Goal: Information Seeking & Learning: Learn about a topic

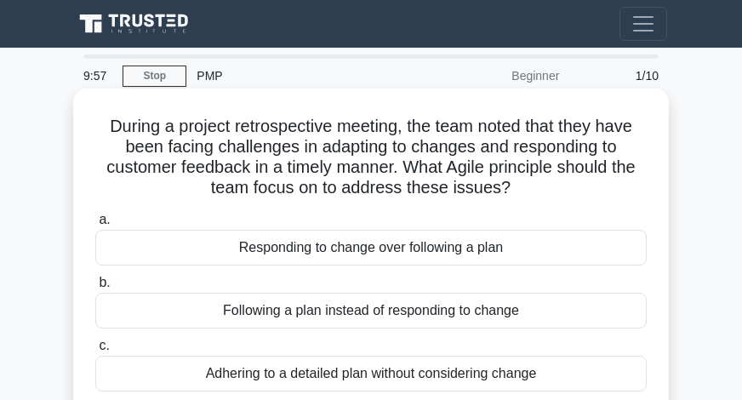
click at [322, 246] on div "Responding to change over following a plan" at bounding box center [370, 248] width 551 height 36
click at [95, 225] on input "a. Responding to change over following a plan" at bounding box center [95, 219] width 0 height 11
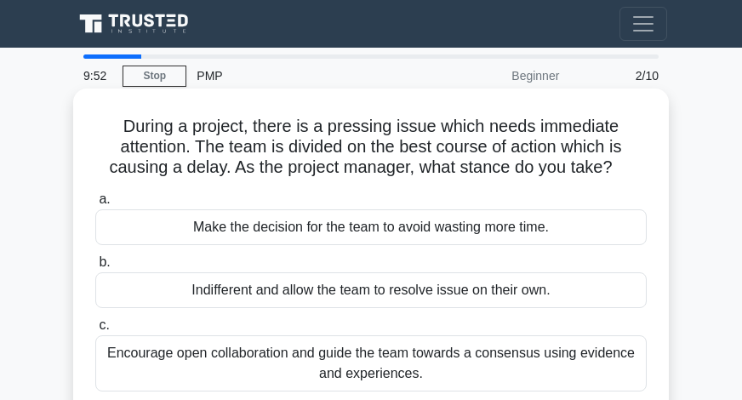
click at [319, 227] on div "Make the decision for the team to avoid wasting more time." at bounding box center [370, 227] width 551 height 36
click at [95, 205] on input "a. Make the decision for the team to avoid wasting more time." at bounding box center [95, 199] width 0 height 11
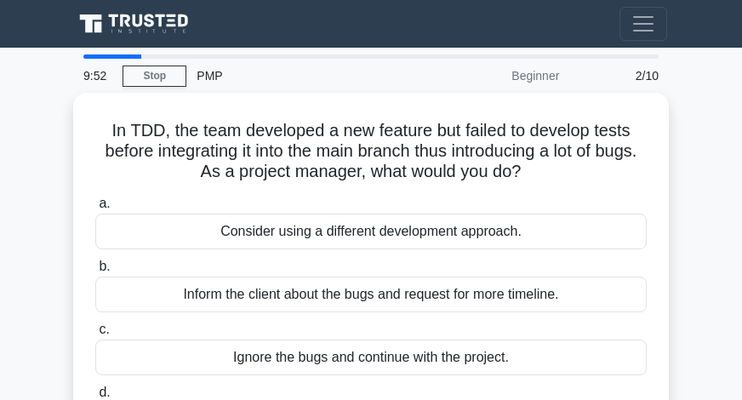
click at [319, 227] on div "Consider using a different development approach." at bounding box center [370, 231] width 551 height 36
click at [95, 209] on input "a. Consider using a different development approach." at bounding box center [95, 203] width 0 height 11
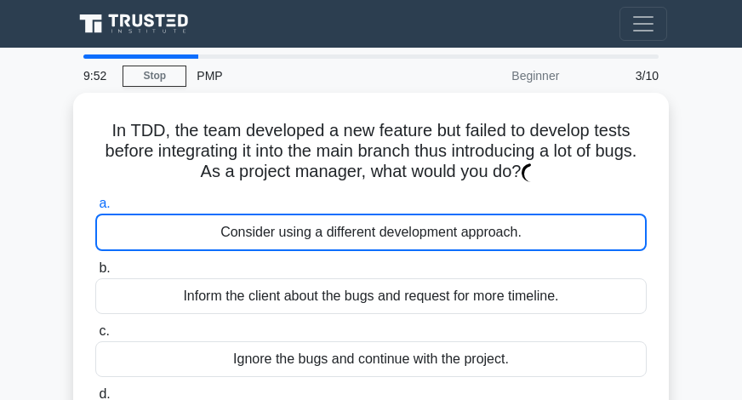
click at [319, 227] on div "Consider using a different development approach." at bounding box center [370, 231] width 551 height 37
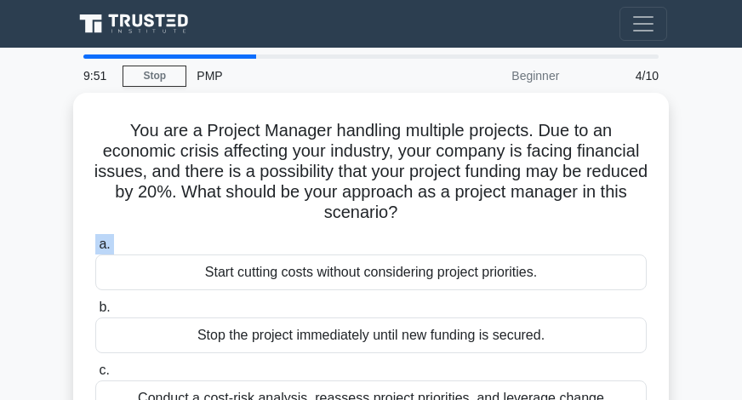
click at [319, 231] on div "a. Start cutting costs without considering project priorities. b. Stop the proj…" at bounding box center [371, 367] width 572 height 272
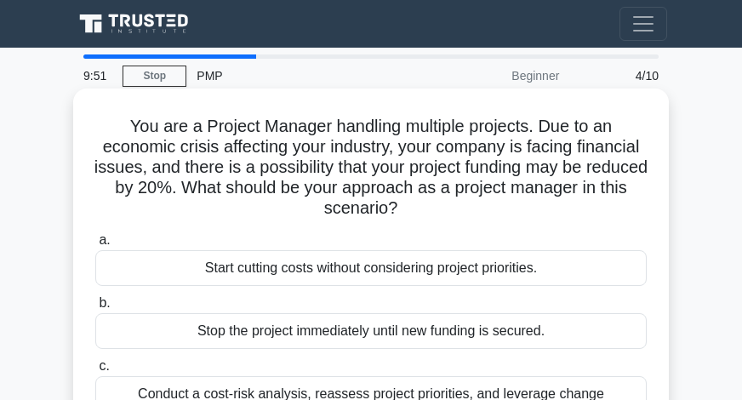
click at [315, 262] on div "Start cutting costs without considering project priorities." at bounding box center [370, 268] width 551 height 36
click at [95, 246] on input "a. Start cutting costs without considering project priorities." at bounding box center [95, 240] width 0 height 11
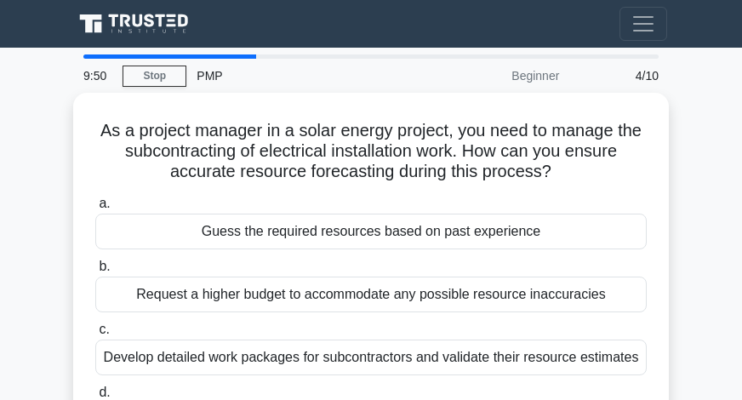
click at [315, 262] on label "b. Request a higher budget to accommodate any possible resource inaccuracies" at bounding box center [370, 284] width 551 height 56
click at [95, 262] on input "b. Request a higher budget to accommodate any possible resource inaccuracies" at bounding box center [95, 266] width 0 height 11
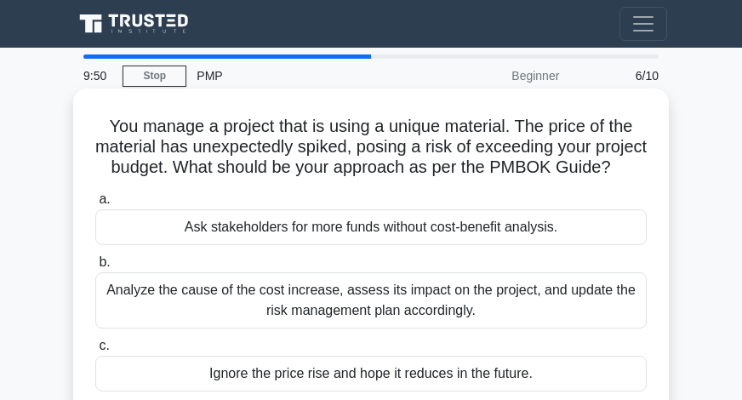
click at [311, 245] on div "Ask stakeholders for more funds without cost-benefit analysis." at bounding box center [370, 227] width 551 height 36
click at [95, 205] on input "a. Ask stakeholders for more funds without cost-benefit analysis." at bounding box center [95, 199] width 0 height 11
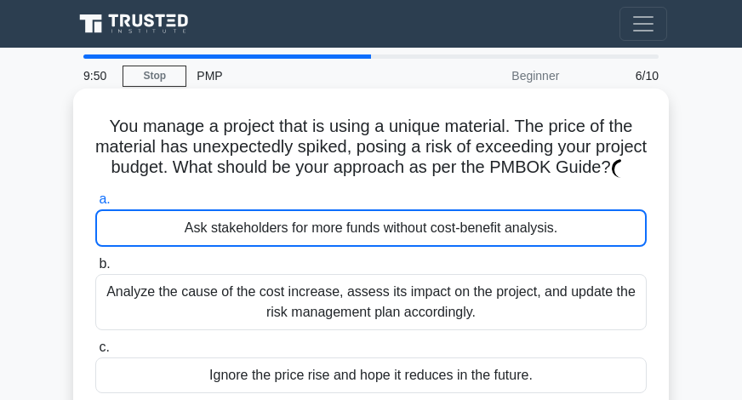
click at [319, 299] on div "Analyze the cause of the cost increase, assess its impact on the project, and u…" at bounding box center [370, 302] width 551 height 56
click at [95, 270] on input "b. Analyze the cause of the cost increase, assess its impact on the project, an…" at bounding box center [95, 264] width 0 height 11
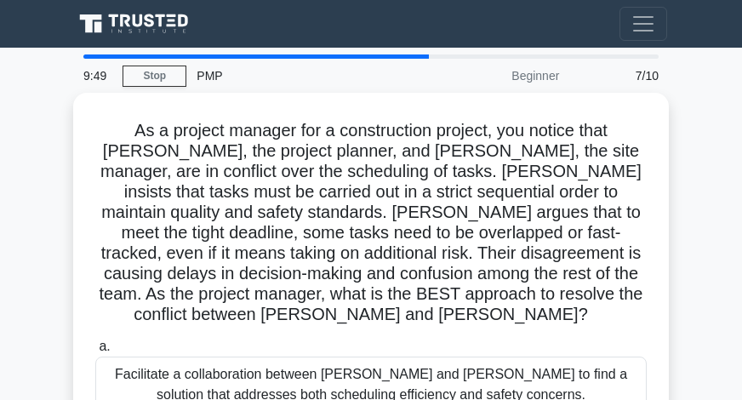
click at [316, 254] on h5 "As a project manager for a construction project, you notice that Karen, the pro…" at bounding box center [371, 223] width 555 height 206
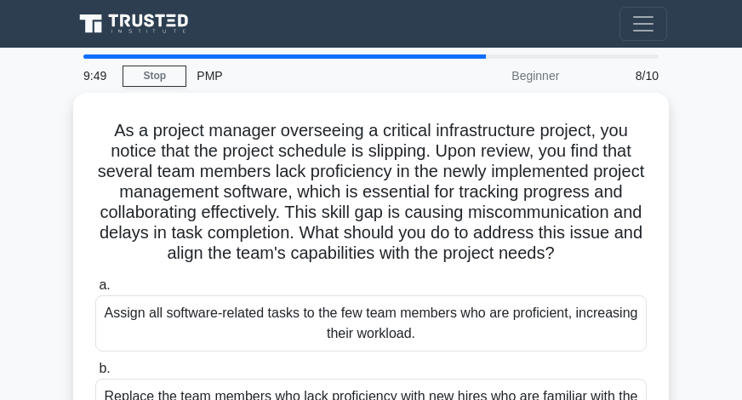
click at [319, 310] on label "a. Assign all software-related tasks to the few team members who are proficient…" at bounding box center [370, 313] width 551 height 77
click at [95, 291] on input "a. Assign all software-related tasks to the few team members who are proficient…" at bounding box center [95, 285] width 0 height 11
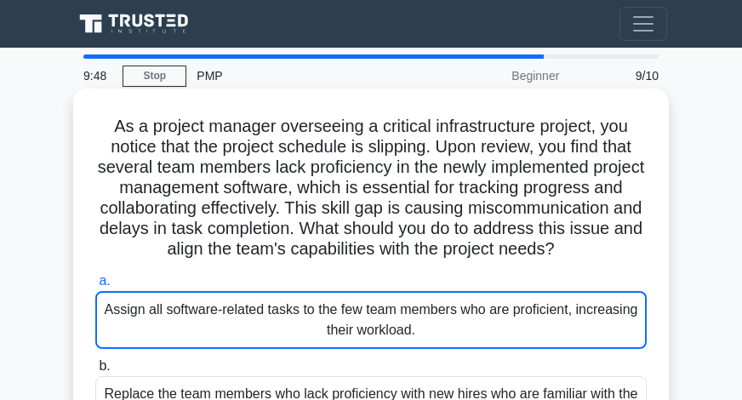
scroll to position [283, 0]
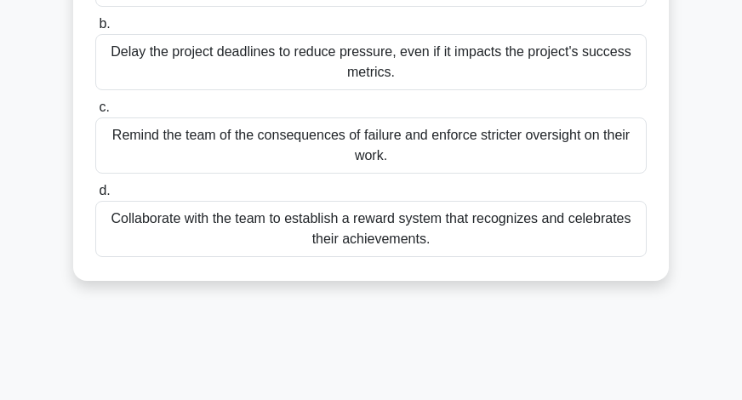
click at [302, 184] on label "d. Collaborate with the team to establish a reward system that recognizes and c…" at bounding box center [370, 218] width 551 height 77
click at [95, 185] on input "d. Collaborate with the team to establish a reward system that recognizes and c…" at bounding box center [95, 190] width 0 height 11
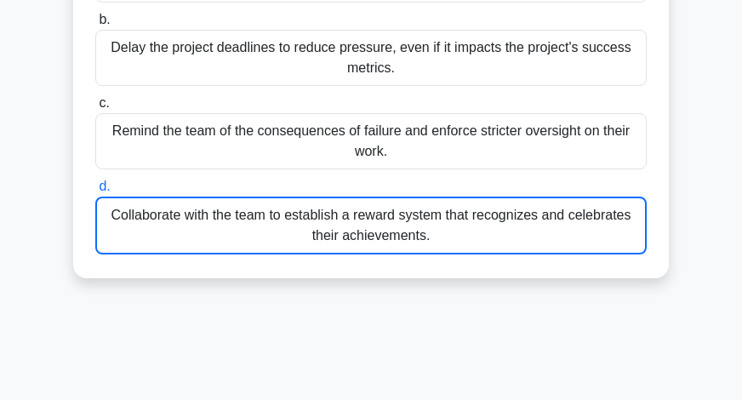
click at [306, 201] on div "Collaborate with the team to establish a reward system that recognizes and cele…" at bounding box center [370, 225] width 551 height 58
click at [95, 192] on input "d. Collaborate with the team to establish a reward system that recognizes and c…" at bounding box center [95, 186] width 0 height 11
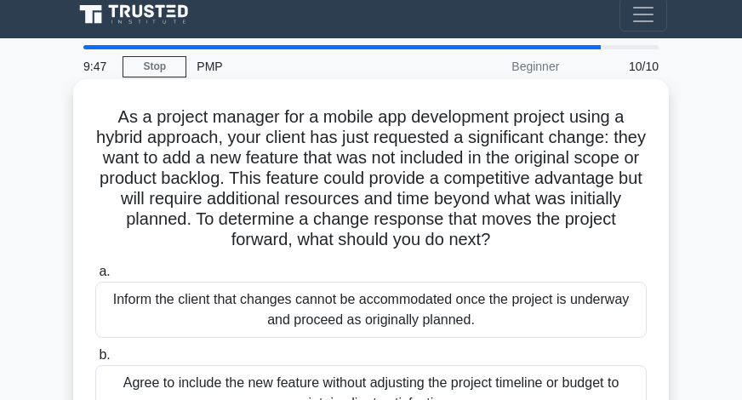
scroll to position [0, 0]
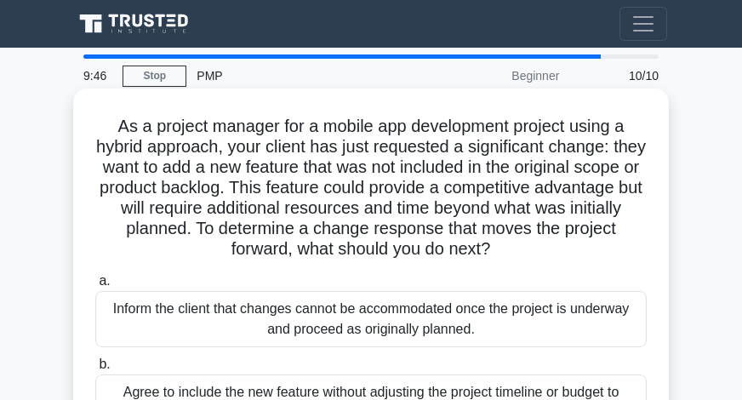
click at [330, 307] on div "Inform the client that changes cannot be accommodated once the project is under…" at bounding box center [370, 319] width 551 height 56
click at [95, 287] on input "a. Inform the client that changes cannot be accommodated once the project is un…" at bounding box center [95, 281] width 0 height 11
